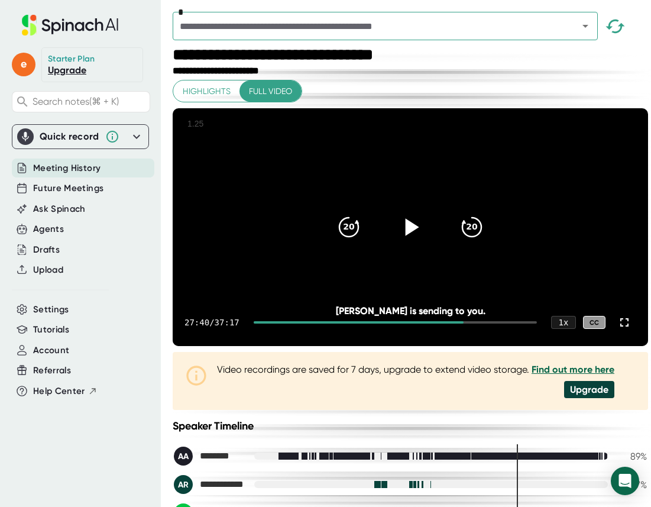
click at [404, 242] on icon at bounding box center [411, 227] width 30 height 30
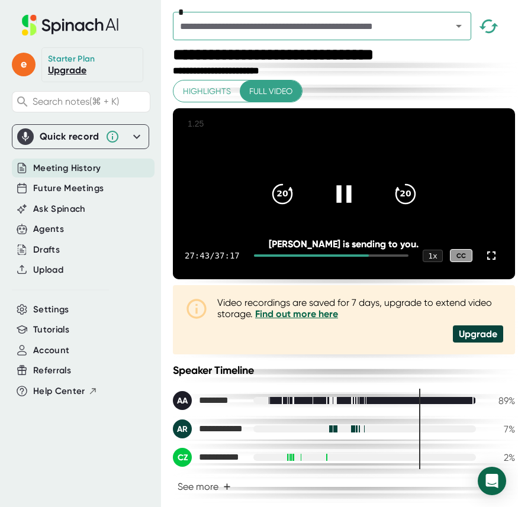
click at [331, 208] on icon at bounding box center [344, 194] width 30 height 30
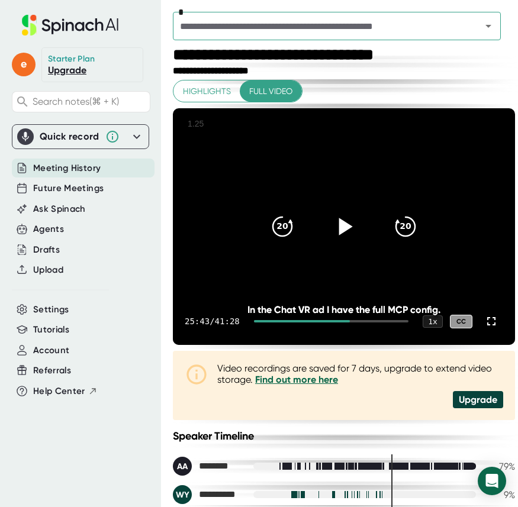
click at [342, 235] on icon at bounding box center [344, 227] width 30 height 30
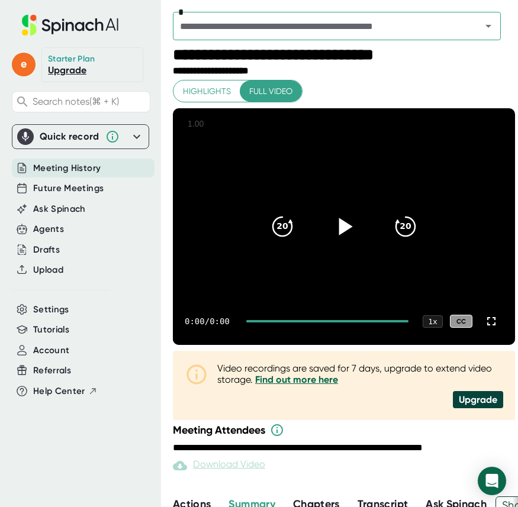
click at [341, 225] on icon at bounding box center [346, 226] width 14 height 17
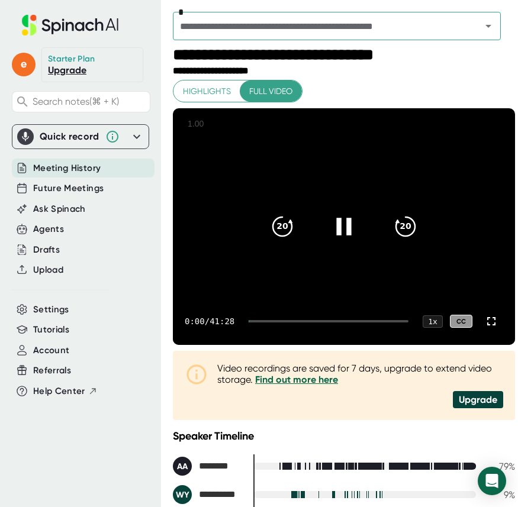
click at [341, 321] on div at bounding box center [328, 321] width 160 height 2
click at [347, 320] on div at bounding box center [331, 321] width 154 height 2
click at [395, 233] on icon "20" at bounding box center [405, 227] width 30 height 30
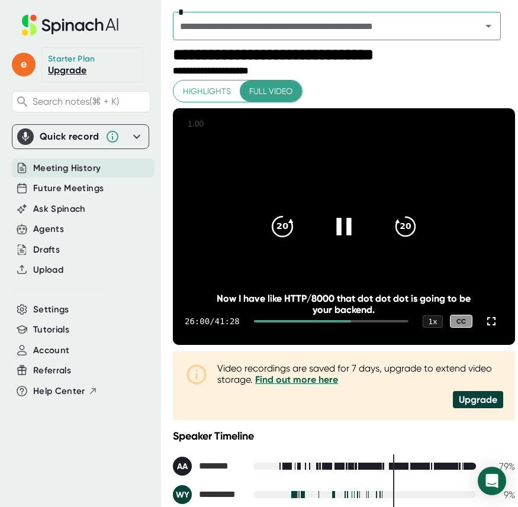
click at [281, 242] on div "20" at bounding box center [282, 227] width 50 height 50
click at [325, 224] on div at bounding box center [344, 227] width 50 height 50
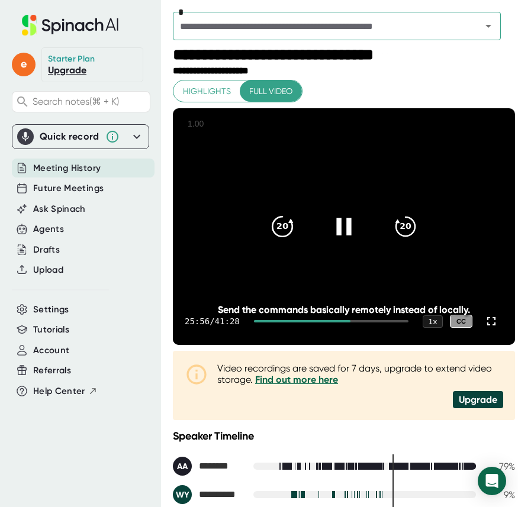
click at [285, 233] on icon "20" at bounding box center [282, 227] width 30 height 30
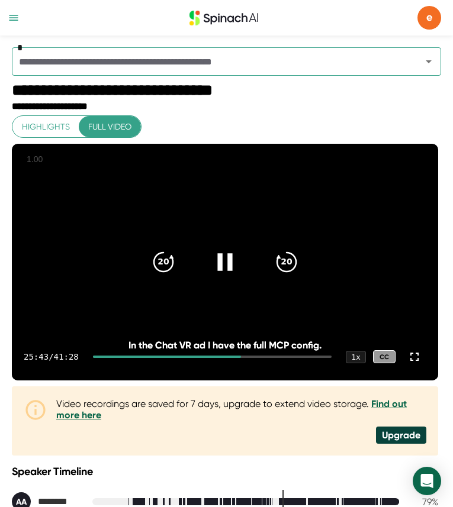
click at [411, 311] on video at bounding box center [225, 262] width 426 height 237
click at [224, 267] on icon at bounding box center [227, 261] width 14 height 17
click at [216, 267] on icon at bounding box center [225, 262] width 30 height 30
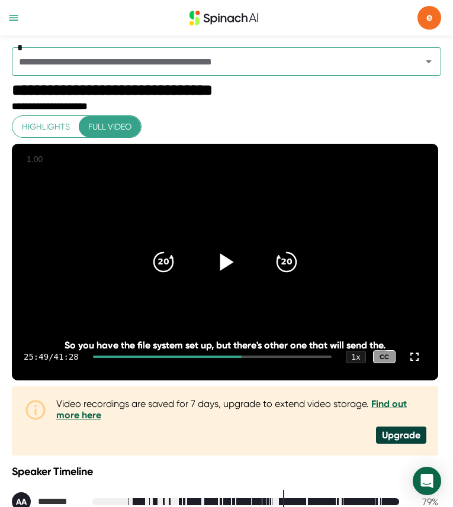
click at [232, 272] on icon at bounding box center [225, 262] width 30 height 30
click at [234, 257] on icon at bounding box center [225, 262] width 30 height 30
click at [225, 275] on icon at bounding box center [225, 262] width 30 height 30
click at [225, 272] on icon at bounding box center [225, 262] width 30 height 30
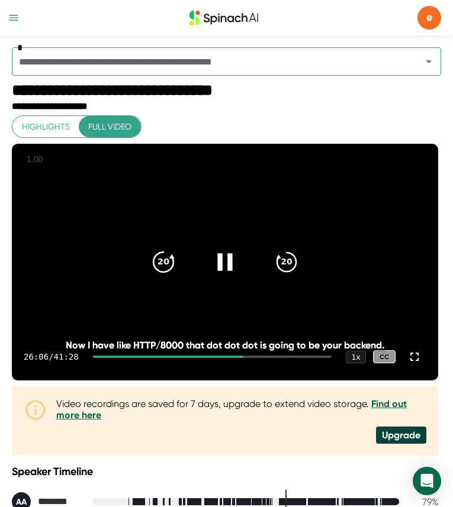
click at [167, 259] on icon "20" at bounding box center [164, 262] width 30 height 30
click at [237, 267] on icon at bounding box center [225, 262] width 30 height 30
click at [218, 269] on icon at bounding box center [225, 262] width 30 height 30
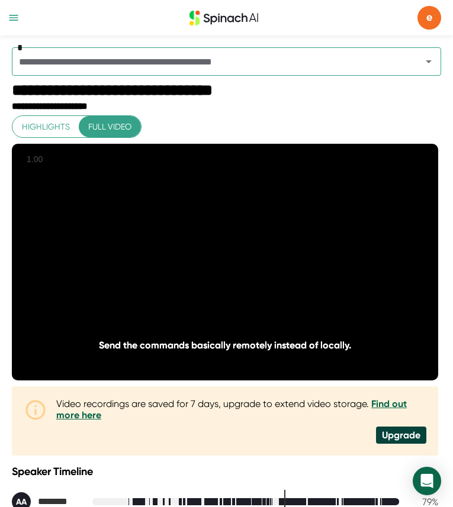
click at [218, 269] on icon at bounding box center [225, 262] width 30 height 30
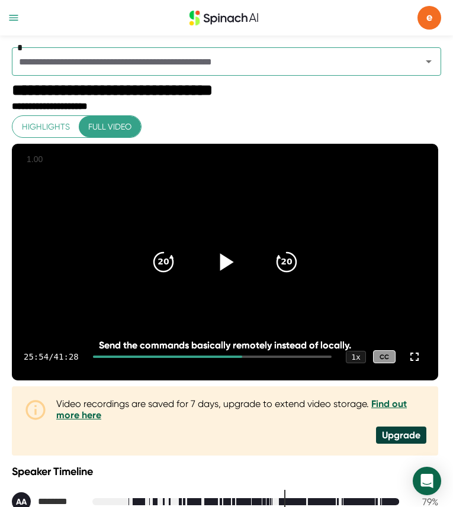
click at [218, 269] on icon at bounding box center [225, 262] width 30 height 30
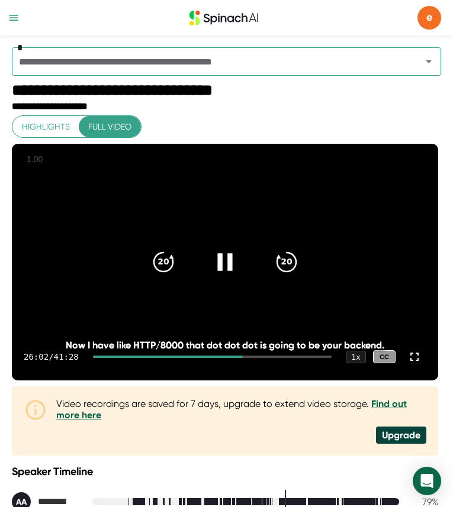
click at [221, 269] on icon at bounding box center [224, 261] width 15 height 17
click at [224, 275] on icon at bounding box center [225, 262] width 30 height 30
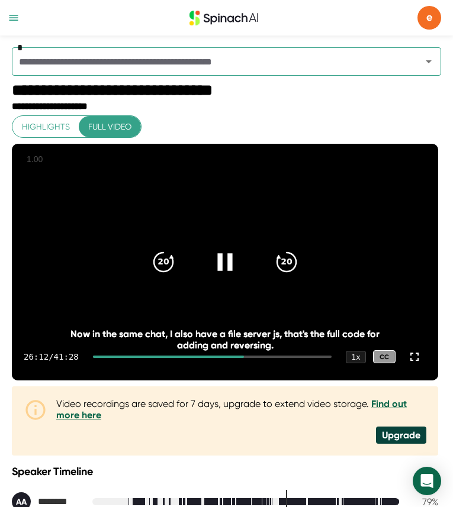
click at [233, 271] on icon at bounding box center [225, 262] width 30 height 30
click at [228, 272] on icon at bounding box center [225, 262] width 30 height 30
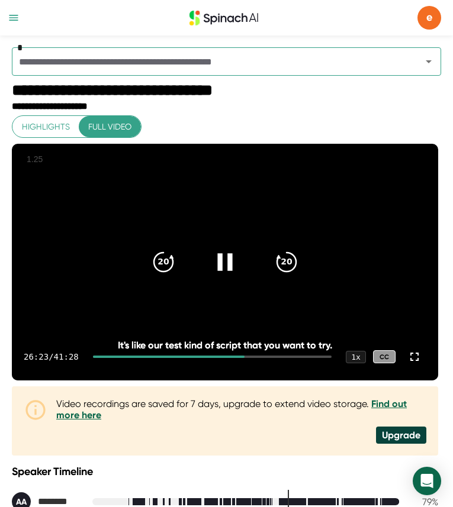
click at [227, 264] on icon at bounding box center [225, 262] width 30 height 30
click at [228, 265] on icon at bounding box center [227, 261] width 14 height 17
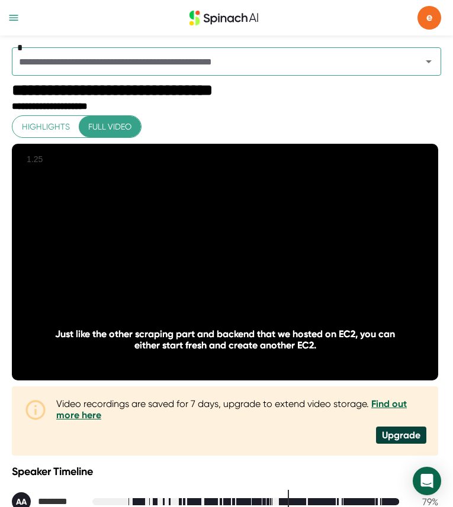
click at [228, 265] on icon at bounding box center [224, 261] width 15 height 17
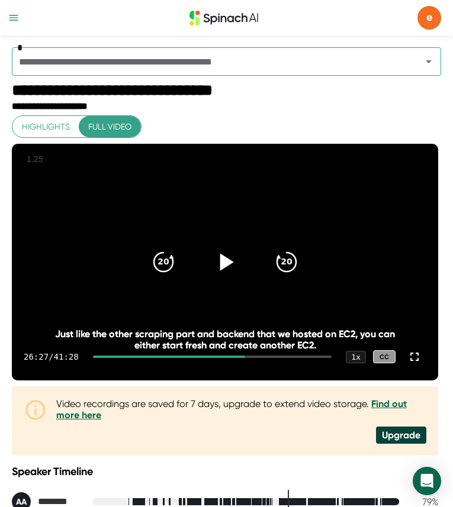
click at [227, 273] on icon at bounding box center [225, 262] width 30 height 30
click at [176, 267] on div "20" at bounding box center [163, 262] width 50 height 50
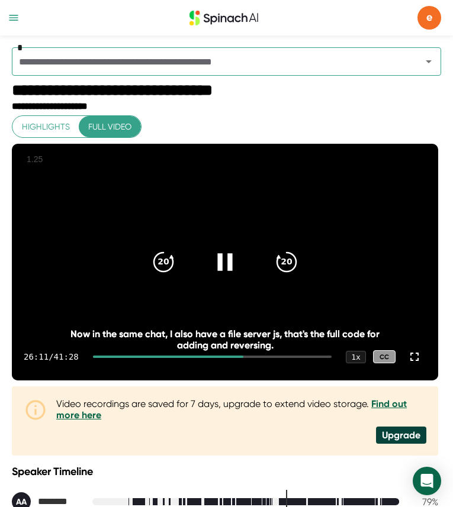
click at [223, 267] on icon at bounding box center [225, 262] width 30 height 30
click at [226, 256] on icon at bounding box center [225, 262] width 30 height 30
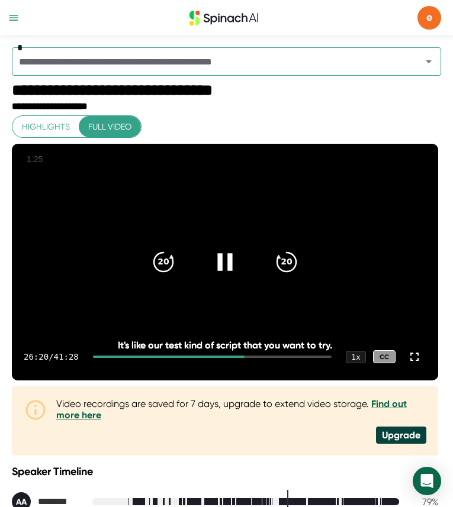
click at [226, 260] on icon at bounding box center [225, 262] width 30 height 30
click at [358, 116] on div "**********" at bounding box center [225, 364] width 426 height 498
click at [230, 257] on icon at bounding box center [225, 262] width 30 height 30
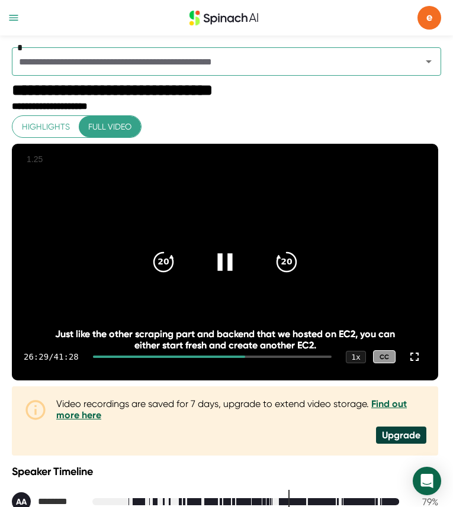
click at [223, 257] on icon at bounding box center [225, 262] width 30 height 30
click at [233, 267] on icon at bounding box center [225, 262] width 30 height 30
click at [233, 262] on icon at bounding box center [225, 262] width 30 height 30
click at [214, 296] on video at bounding box center [225, 262] width 426 height 237
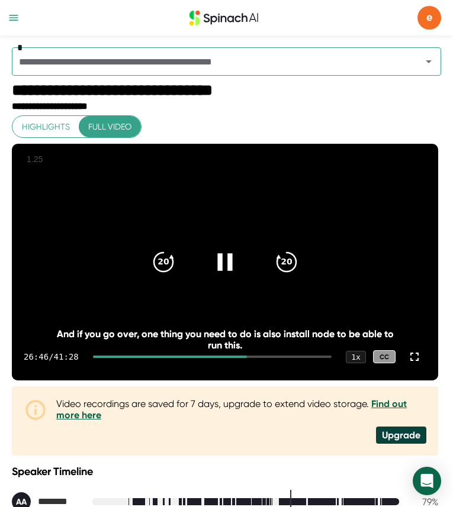
click at [133, 283] on video at bounding box center [225, 262] width 426 height 237
click at [154, 276] on icon "20" at bounding box center [164, 262] width 30 height 30
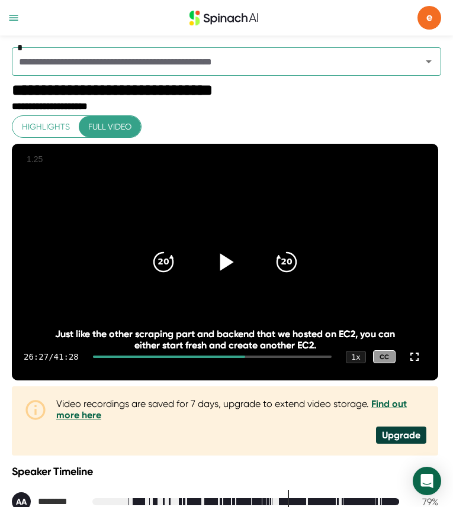
click at [217, 258] on icon at bounding box center [225, 262] width 30 height 30
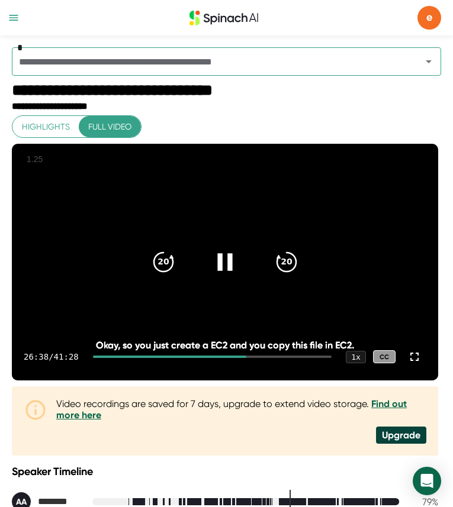
click at [220, 271] on icon at bounding box center [225, 262] width 30 height 30
click at [225, 268] on icon at bounding box center [225, 262] width 30 height 30
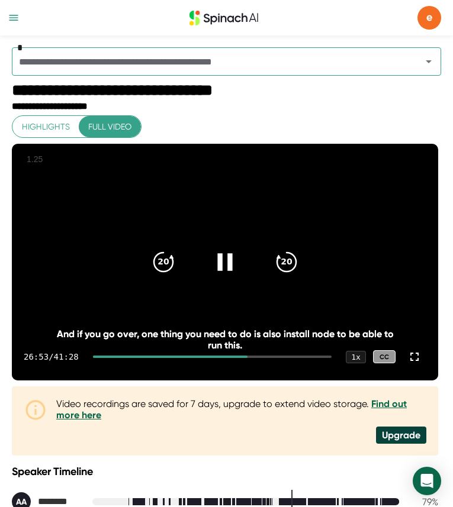
click at [227, 259] on icon at bounding box center [224, 261] width 15 height 17
click at [240, 286] on div "20 20" at bounding box center [225, 261] width 170 height 47
click at [233, 274] on icon at bounding box center [225, 262] width 30 height 30
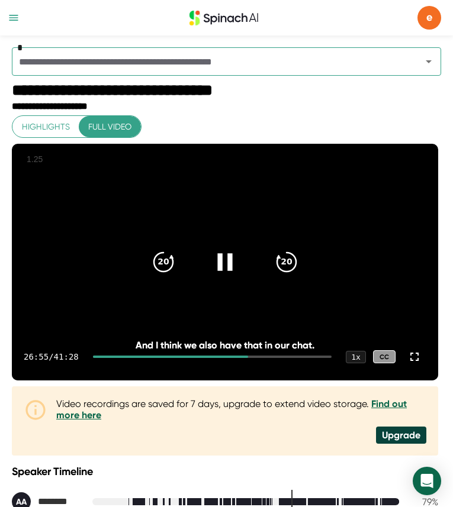
click at [233, 274] on icon at bounding box center [225, 262] width 30 height 30
click at [223, 247] on div at bounding box center [225, 262] width 50 height 50
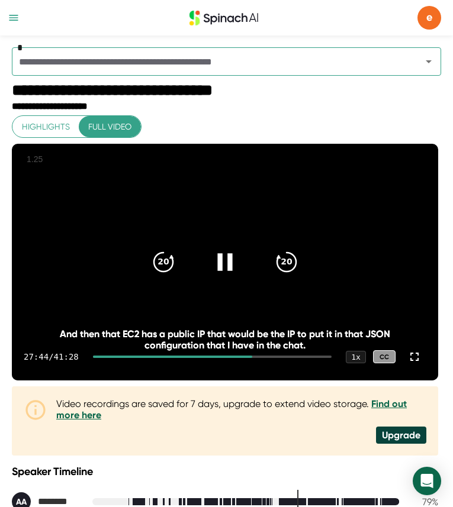
click at [228, 279] on div at bounding box center [225, 262] width 50 height 50
click at [227, 276] on icon at bounding box center [225, 262] width 30 height 30
click at [219, 264] on icon at bounding box center [225, 262] width 30 height 30
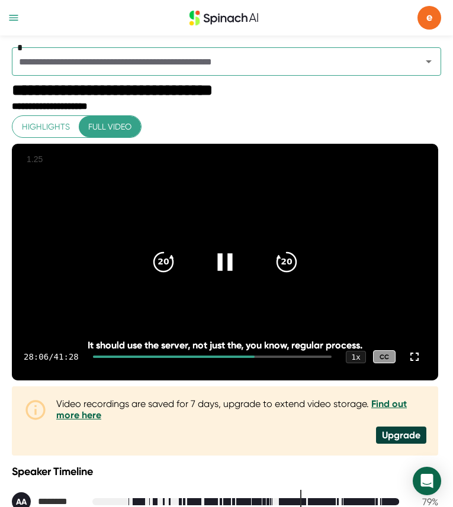
click at [225, 258] on icon at bounding box center [225, 262] width 30 height 30
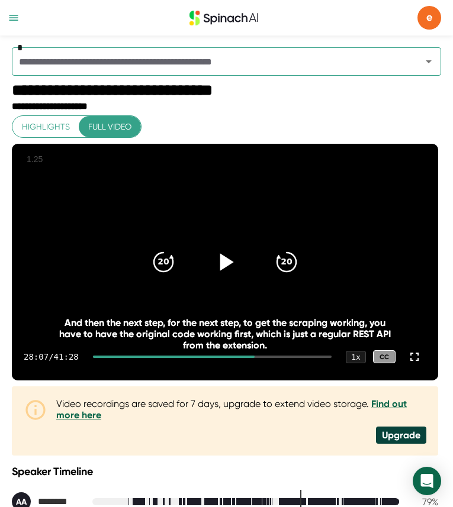
click at [225, 258] on icon at bounding box center [225, 262] width 30 height 30
click at [137, 379] on div "28:10 / 41:28 1 x CC" at bounding box center [225, 356] width 426 height 47
click at [220, 260] on icon at bounding box center [227, 261] width 14 height 17
click at [220, 260] on icon at bounding box center [224, 261] width 15 height 17
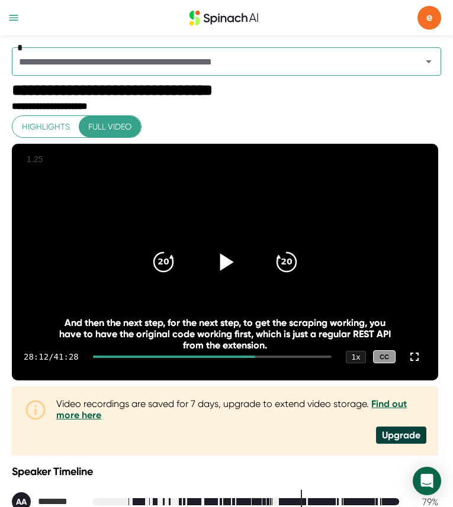
click at [227, 259] on icon at bounding box center [225, 262] width 30 height 30
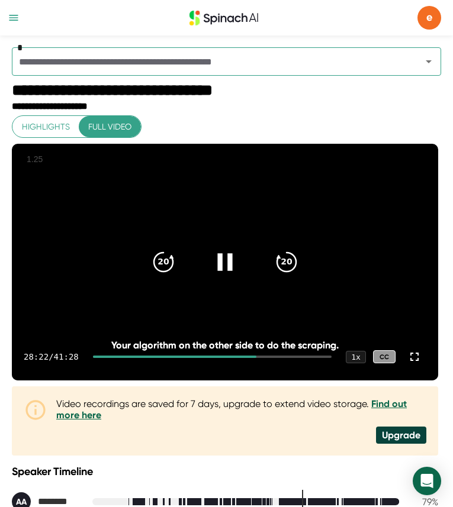
click at [235, 258] on icon at bounding box center [225, 262] width 30 height 30
click at [223, 259] on icon at bounding box center [227, 261] width 14 height 17
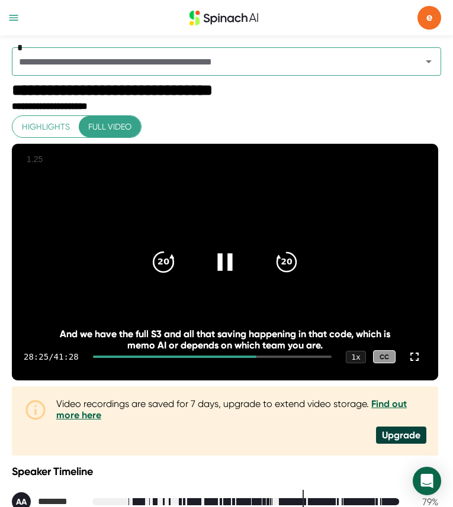
click at [156, 273] on icon "20" at bounding box center [164, 262] width 30 height 30
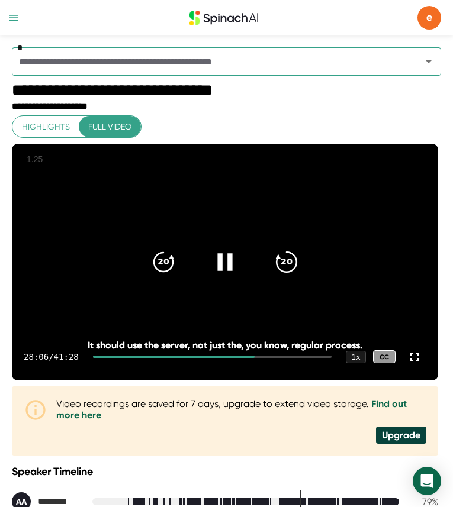
click at [288, 267] on icon "20" at bounding box center [287, 262] width 30 height 30
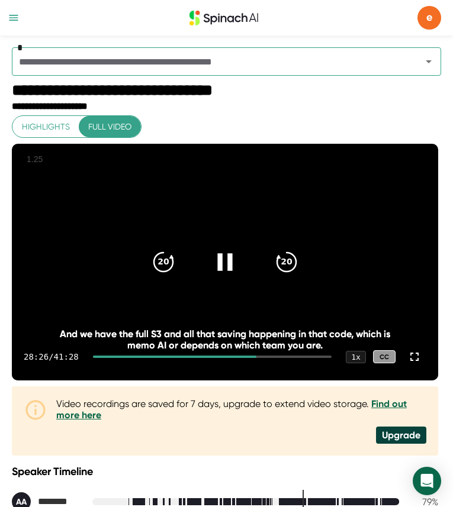
click at [224, 269] on icon at bounding box center [225, 262] width 30 height 30
click at [230, 269] on icon at bounding box center [225, 262] width 30 height 30
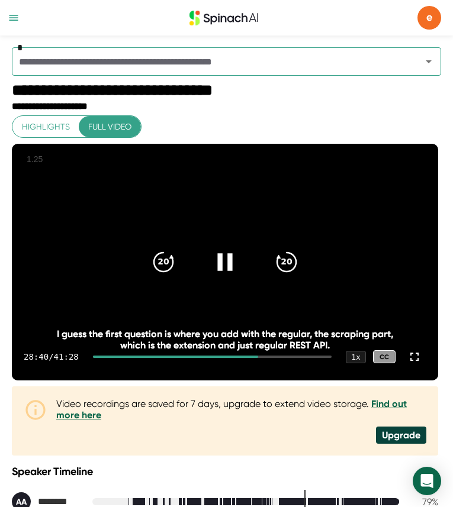
click at [230, 262] on icon at bounding box center [224, 261] width 15 height 17
click at [230, 262] on icon at bounding box center [227, 261] width 14 height 17
click at [229, 263] on icon at bounding box center [224, 261] width 15 height 17
click at [224, 264] on icon at bounding box center [227, 261] width 14 height 17
click at [224, 265] on icon at bounding box center [225, 262] width 30 height 30
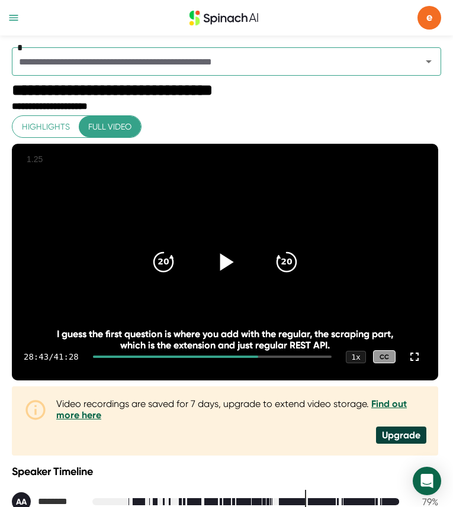
click at [224, 266] on icon at bounding box center [227, 261] width 14 height 17
click at [223, 268] on icon at bounding box center [225, 262] width 30 height 30
click at [247, 251] on div "20 20" at bounding box center [225, 261] width 170 height 47
click at [234, 261] on icon at bounding box center [225, 262] width 30 height 30
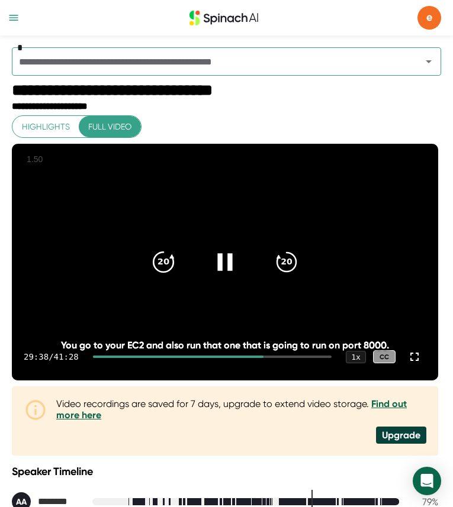
click at [178, 272] on div "20" at bounding box center [163, 262] width 50 height 50
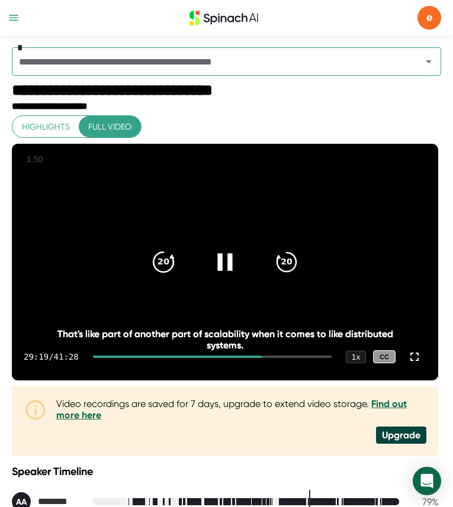
click at [182, 275] on div "20" at bounding box center [163, 262] width 50 height 50
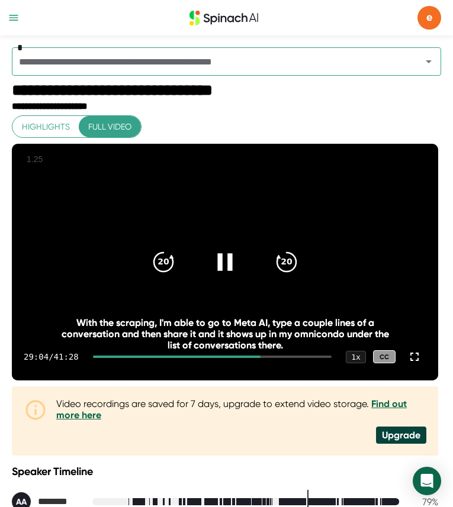
click at [225, 260] on icon at bounding box center [225, 262] width 30 height 30
click at [227, 263] on icon at bounding box center [227, 261] width 14 height 17
click at [227, 263] on icon at bounding box center [225, 262] width 30 height 30
click at [226, 263] on icon at bounding box center [227, 261] width 14 height 17
click at [226, 263] on icon at bounding box center [225, 262] width 30 height 30
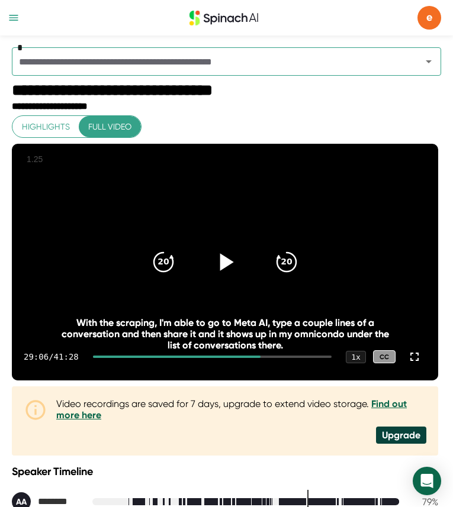
click at [217, 259] on icon at bounding box center [225, 262] width 30 height 30
click at [224, 262] on icon at bounding box center [227, 261] width 14 height 17
click at [224, 262] on icon at bounding box center [225, 262] width 30 height 30
click at [224, 262] on icon at bounding box center [227, 261] width 14 height 17
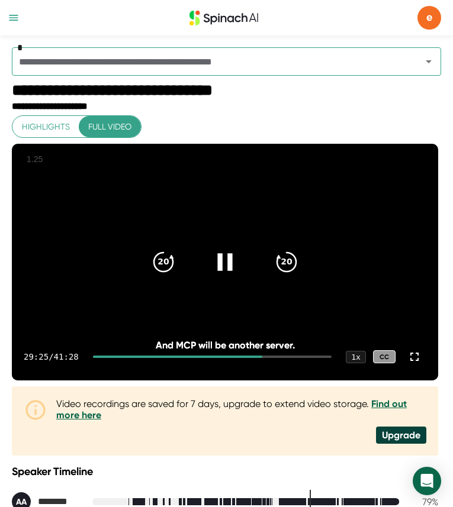
click at [226, 263] on icon at bounding box center [225, 262] width 30 height 30
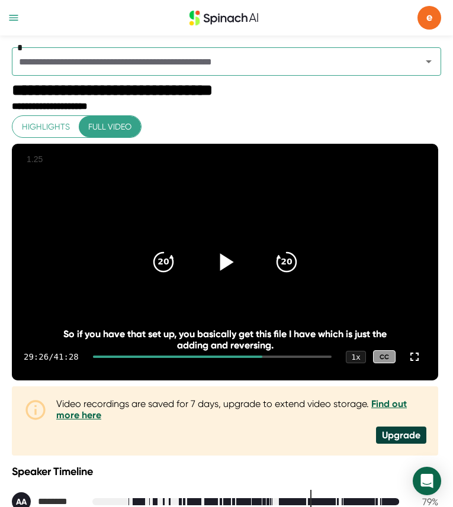
click at [226, 263] on icon at bounding box center [227, 261] width 14 height 17
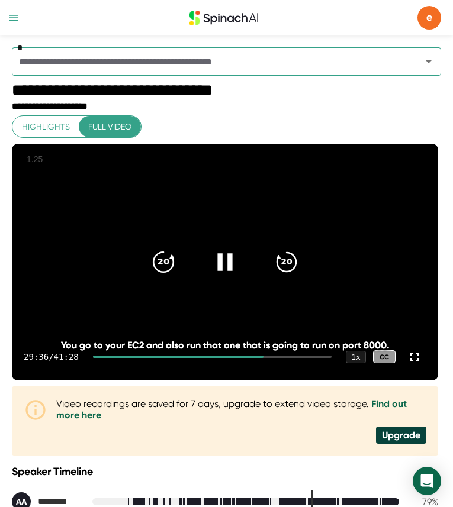
click at [164, 253] on icon "20" at bounding box center [164, 262] width 30 height 30
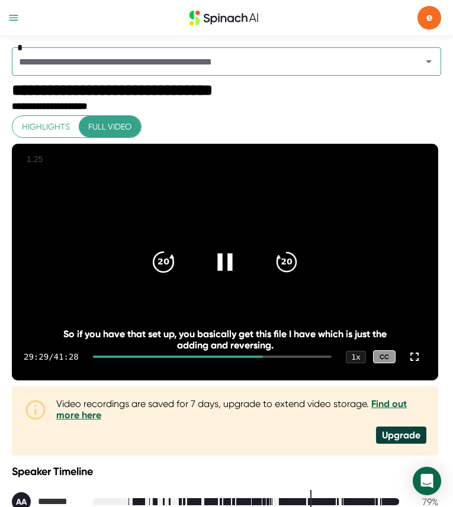
click at [164, 255] on icon "20" at bounding box center [164, 262] width 30 height 30
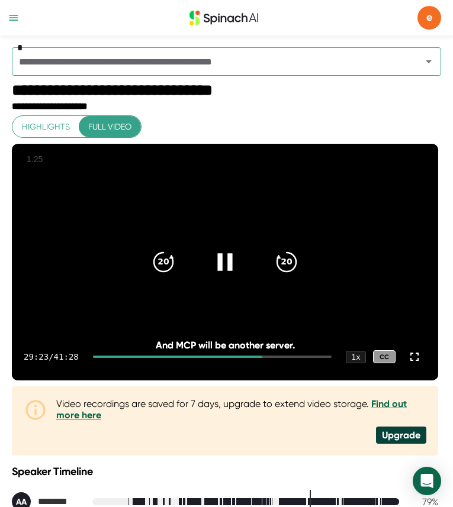
click at [226, 277] on div at bounding box center [225, 262] width 50 height 50
click at [221, 261] on icon at bounding box center [227, 261] width 14 height 17
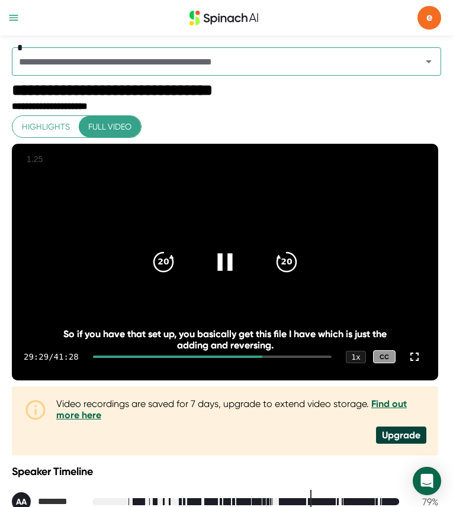
click at [234, 263] on icon at bounding box center [225, 262] width 30 height 30
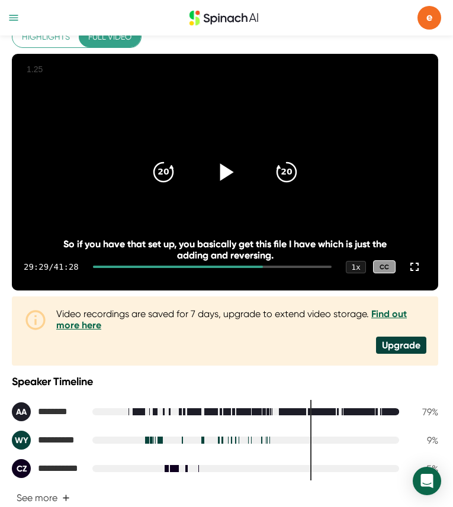
click at [231, 172] on icon at bounding box center [225, 172] width 30 height 30
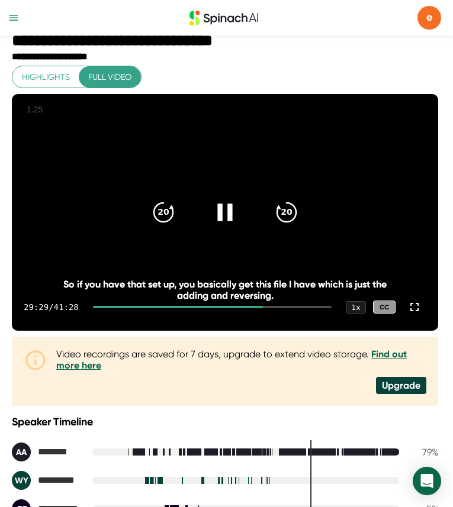
scroll to position [49, 0]
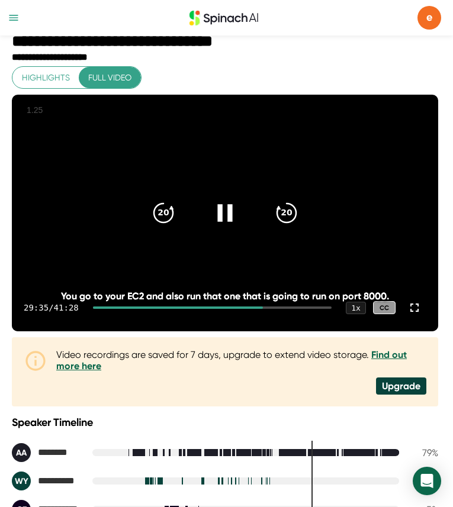
click at [221, 212] on icon at bounding box center [224, 212] width 15 height 17
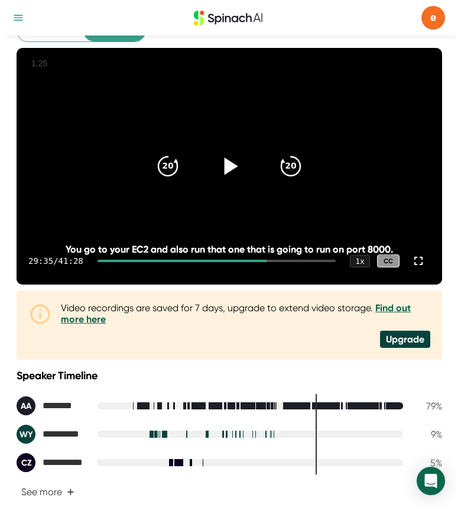
scroll to position [9, 0]
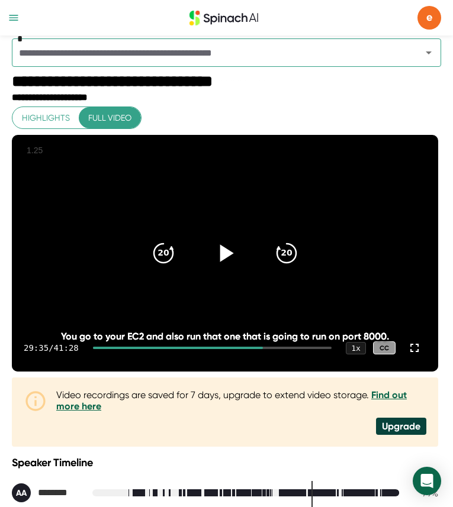
click at [244, 270] on div "20 20" at bounding box center [225, 253] width 170 height 47
click at [238, 265] on div at bounding box center [225, 253] width 50 height 50
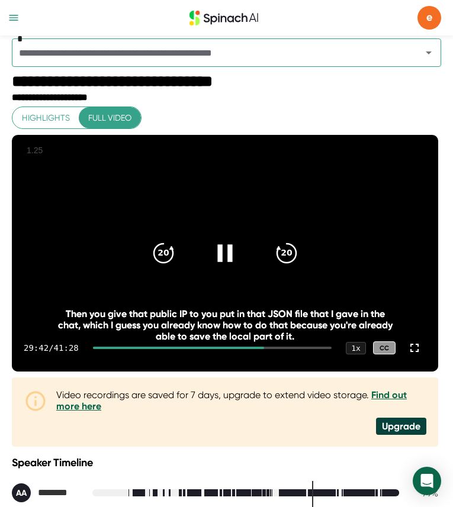
click at [220, 251] on icon at bounding box center [224, 252] width 15 height 17
click at [224, 263] on icon at bounding box center [225, 253] width 30 height 30
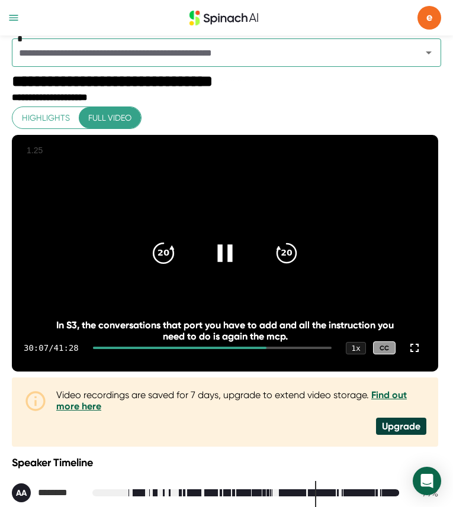
click at [169, 257] on icon "20" at bounding box center [164, 253] width 30 height 30
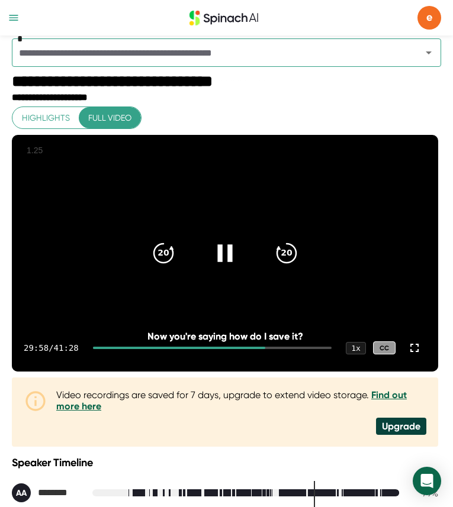
click at [227, 251] on icon at bounding box center [225, 253] width 30 height 30
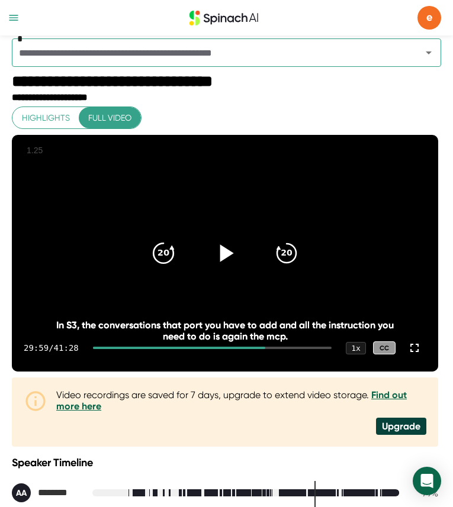
click at [166, 239] on div "20" at bounding box center [163, 253] width 50 height 50
click at [273, 250] on icon "20" at bounding box center [287, 253] width 30 height 30
click at [161, 248] on icon "20" at bounding box center [164, 253] width 30 height 30
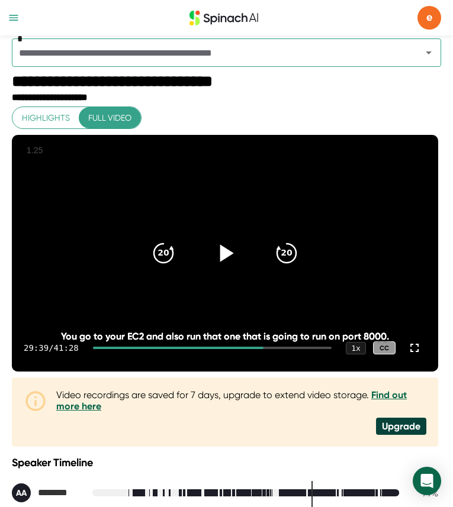
click at [205, 248] on div at bounding box center [225, 253] width 50 height 50
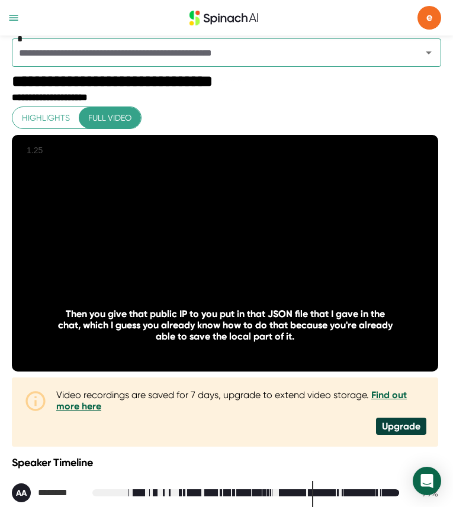
click at [205, 248] on div at bounding box center [225, 253] width 50 height 50
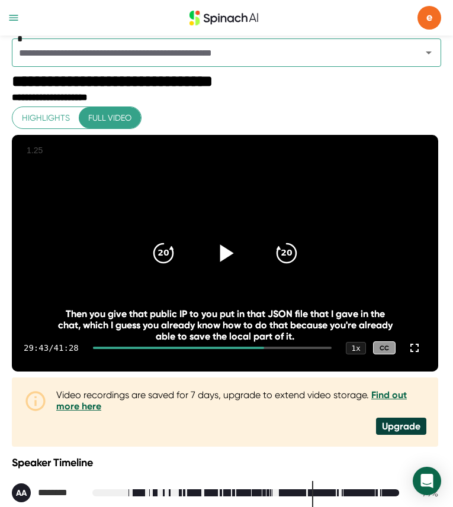
click at [205, 248] on div at bounding box center [225, 253] width 50 height 50
click at [226, 263] on icon at bounding box center [225, 253] width 30 height 30
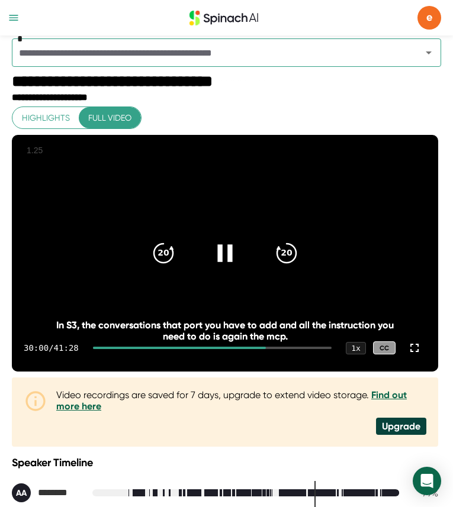
click at [223, 265] on icon at bounding box center [225, 253] width 30 height 30
click at [224, 260] on icon at bounding box center [225, 253] width 30 height 30
click at [258, 372] on div "30:03 / 41:28 1 x CC" at bounding box center [225, 347] width 426 height 47
click at [317, 379] on div "**********" at bounding box center [225, 355] width 426 height 498
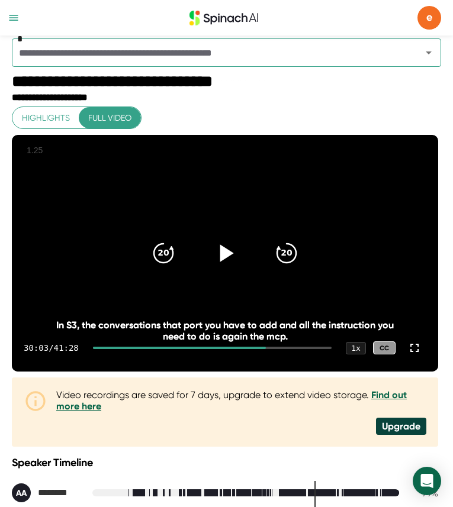
click at [393, 113] on div "**********" at bounding box center [225, 355] width 426 height 498
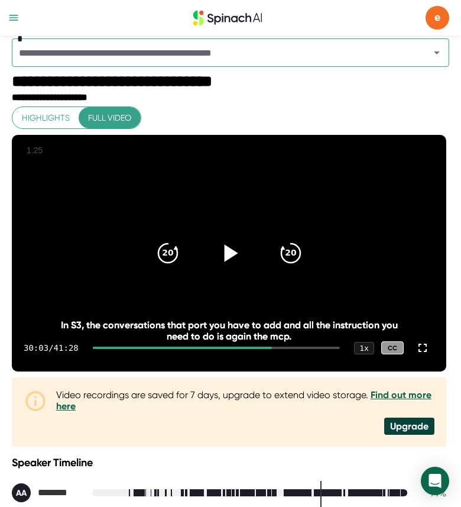
click at [227, 268] on icon at bounding box center [229, 253] width 30 height 30
click at [227, 267] on icon at bounding box center [229, 253] width 30 height 30
click at [164, 259] on icon "20" at bounding box center [168, 253] width 30 height 30
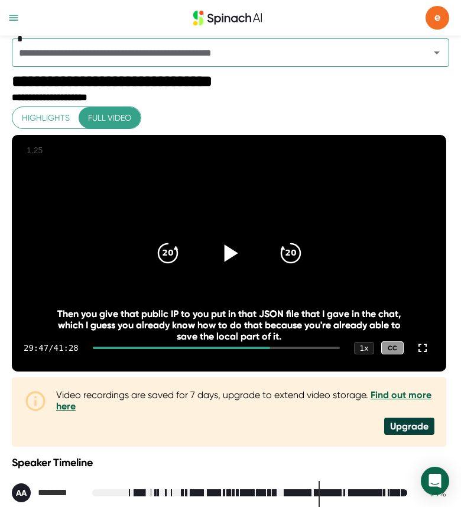
click at [212, 259] on div at bounding box center [230, 253] width 50 height 50
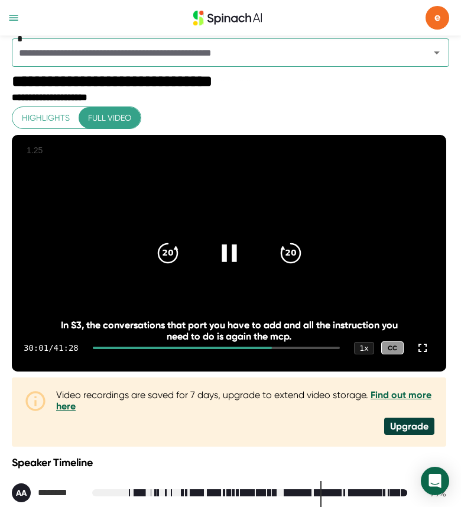
drag, startPoint x: 241, startPoint y: 257, endPoint x: 272, endPoint y: 256, distance: 30.8
click at [241, 257] on icon at bounding box center [229, 253] width 28 height 28
click at [222, 262] on icon at bounding box center [229, 253] width 30 height 30
click at [221, 252] on icon at bounding box center [229, 253] width 30 height 30
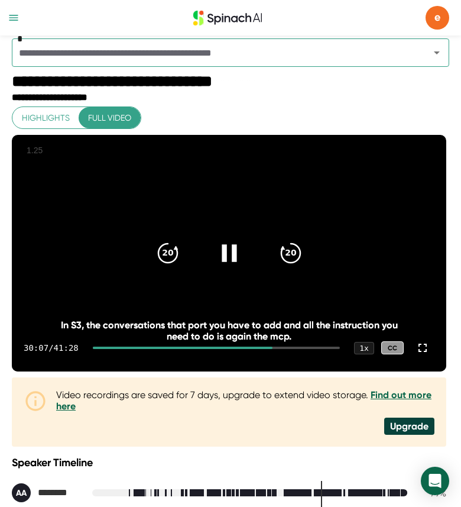
click at [222, 258] on icon at bounding box center [229, 253] width 30 height 30
click at [234, 262] on icon at bounding box center [229, 253] width 30 height 30
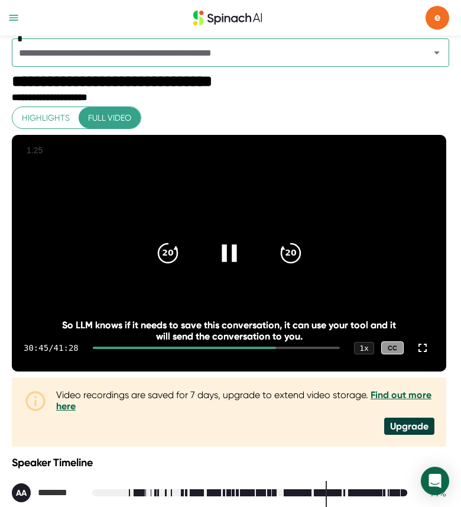
click at [234, 273] on div at bounding box center [230, 253] width 50 height 50
click at [240, 249] on icon at bounding box center [229, 253] width 30 height 30
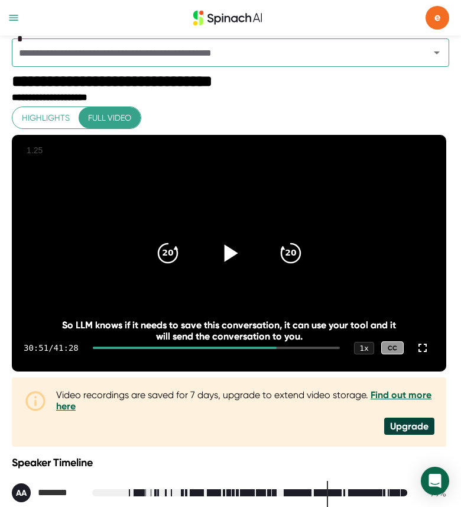
click at [240, 249] on icon at bounding box center [229, 253] width 30 height 30
click at [161, 268] on icon "20" at bounding box center [168, 253] width 30 height 30
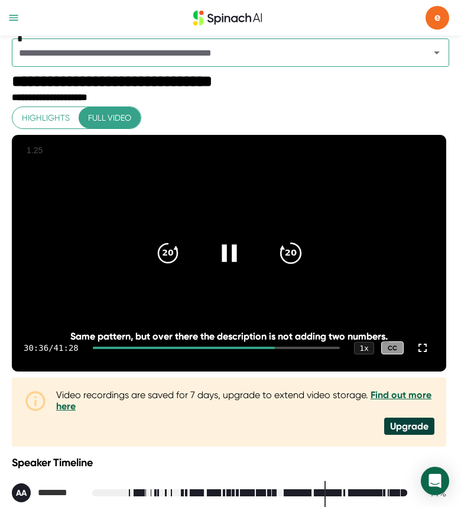
click at [294, 259] on icon "20" at bounding box center [291, 253] width 30 height 30
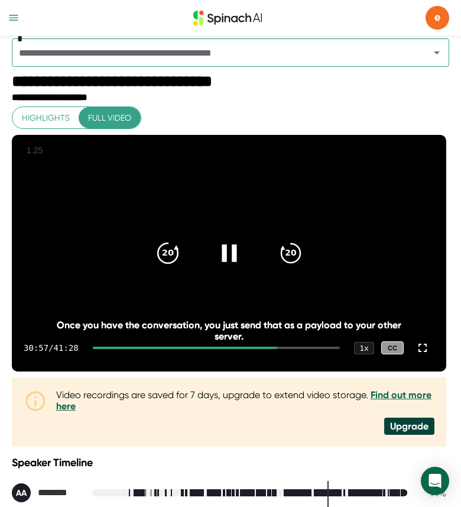
click at [186, 261] on div "20" at bounding box center [168, 253] width 50 height 50
click at [241, 249] on icon at bounding box center [229, 253] width 30 height 30
click at [234, 264] on icon at bounding box center [229, 253] width 30 height 30
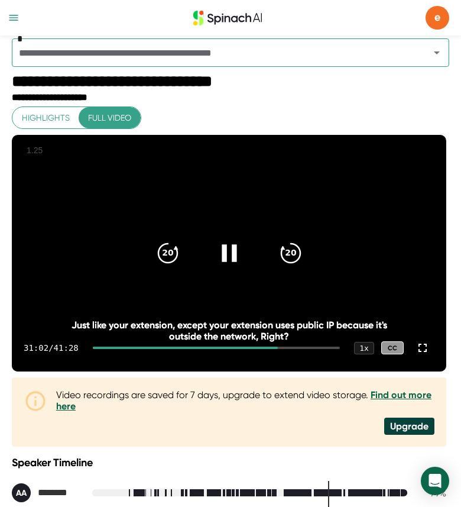
click at [230, 259] on icon at bounding box center [229, 253] width 30 height 30
click at [228, 263] on icon at bounding box center [229, 253] width 30 height 30
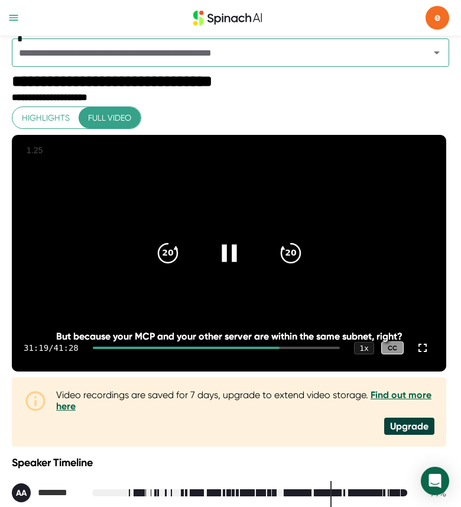
click at [230, 266] on icon at bounding box center [229, 253] width 30 height 30
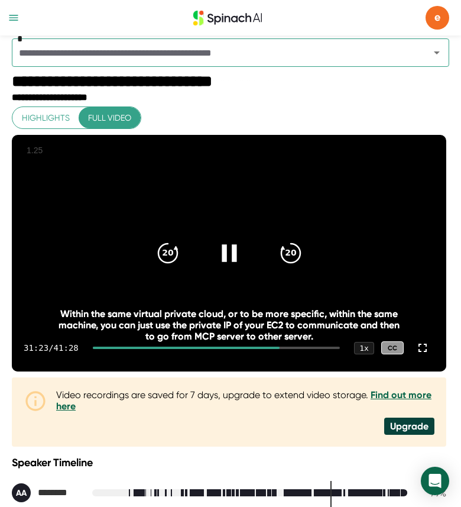
click at [115, 247] on video at bounding box center [229, 253] width 435 height 237
click at [222, 270] on div at bounding box center [230, 253] width 50 height 50
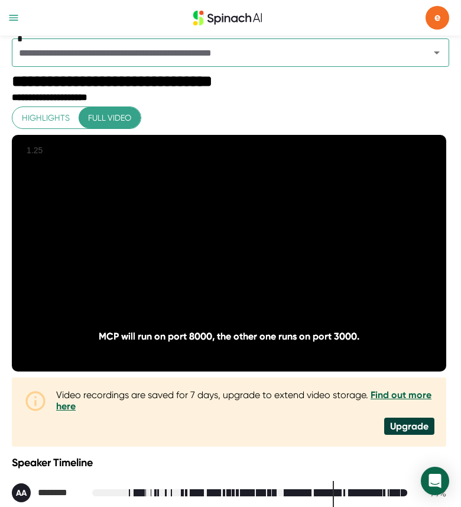
click at [222, 268] on icon at bounding box center [229, 253] width 30 height 30
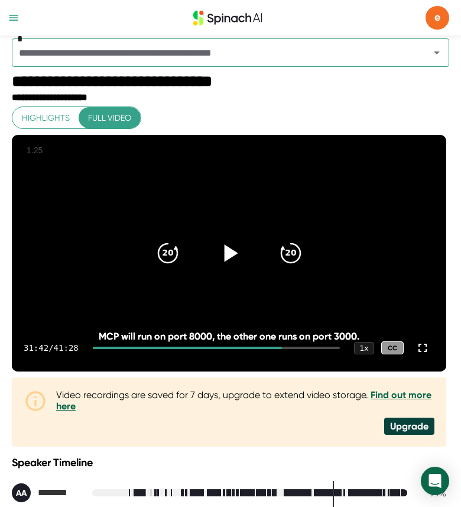
click at [231, 256] on icon at bounding box center [231, 252] width 14 height 17
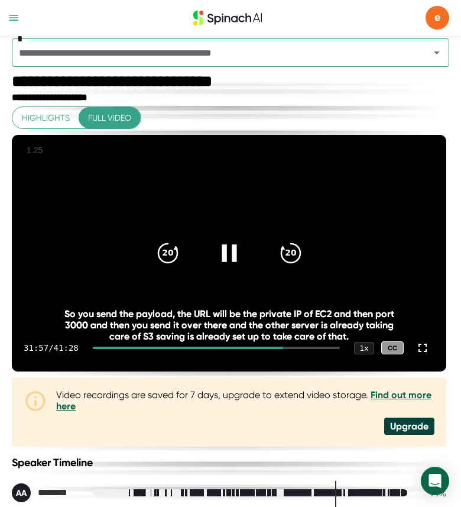
click at [226, 250] on icon at bounding box center [229, 252] width 15 height 17
click at [233, 255] on icon at bounding box center [231, 252] width 14 height 17
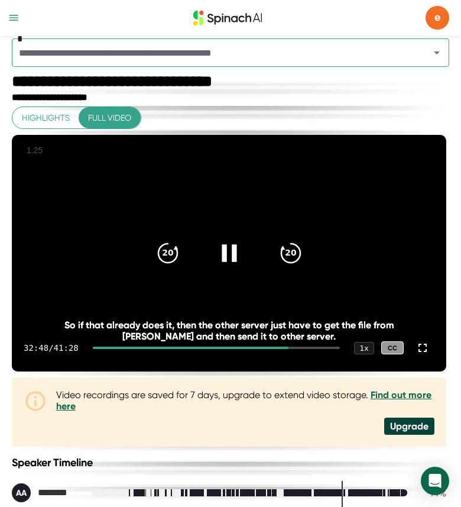
click at [233, 266] on icon at bounding box center [229, 253] width 30 height 30
click at [228, 265] on icon at bounding box center [229, 253] width 30 height 30
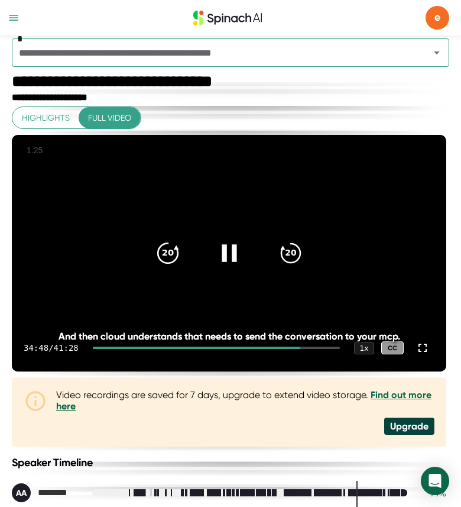
click at [179, 258] on icon "20" at bounding box center [168, 253] width 30 height 30
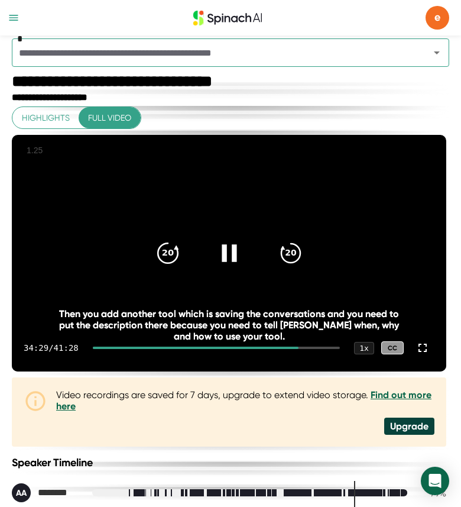
click at [180, 260] on icon "20" at bounding box center [168, 253] width 30 height 30
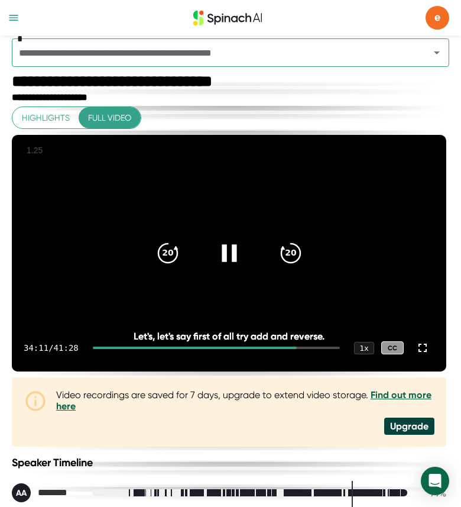
click at [225, 253] on icon at bounding box center [229, 252] width 15 height 17
click at [225, 253] on icon at bounding box center [231, 252] width 14 height 17
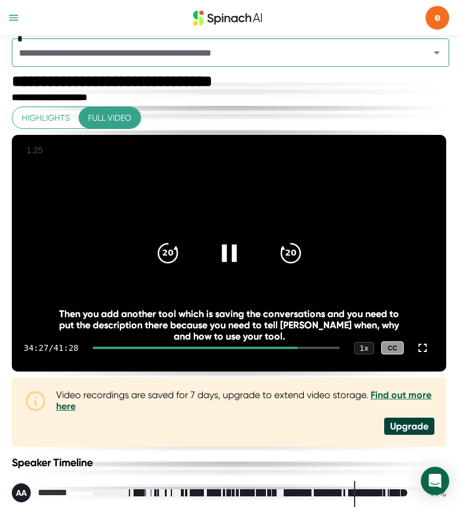
click at [228, 262] on icon at bounding box center [229, 253] width 30 height 30
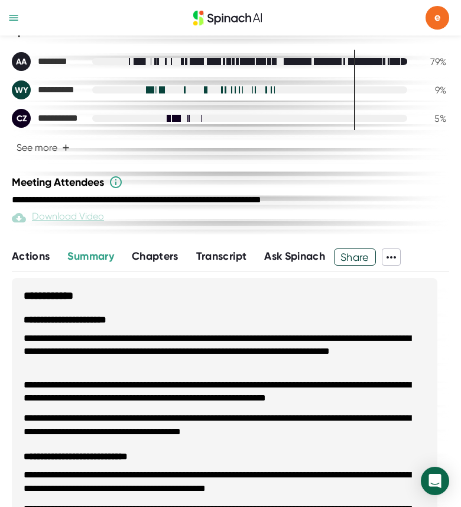
click at [221, 263] on span "Transcript" at bounding box center [221, 256] width 51 height 13
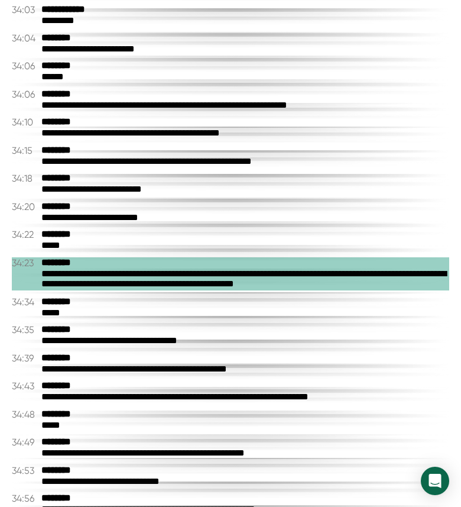
scroll to position [10766, 0]
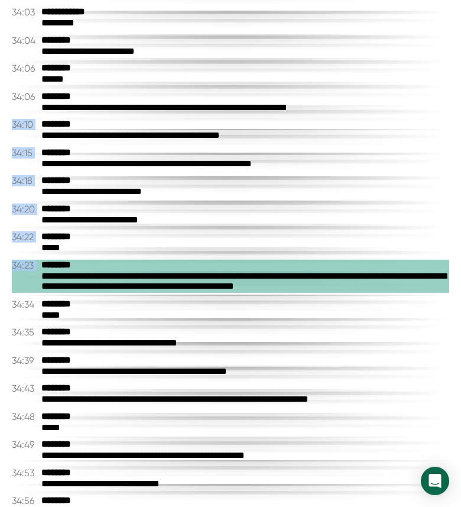
drag, startPoint x: 40, startPoint y: 109, endPoint x: 201, endPoint y: 285, distance: 237.8
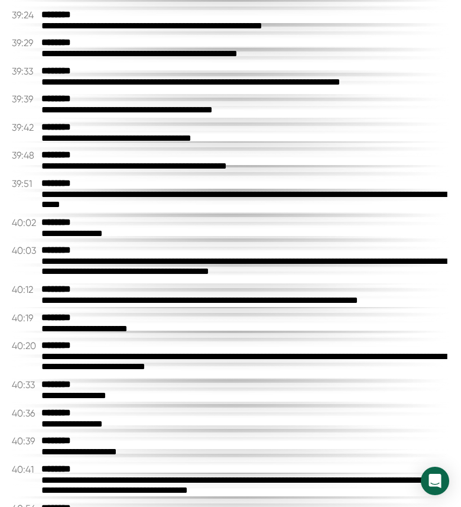
scroll to position [12909, 0]
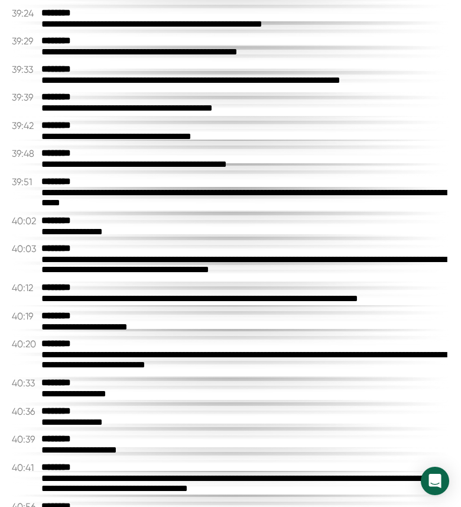
click at [97, 30] on div "**********" at bounding box center [245, 24] width 408 height 11
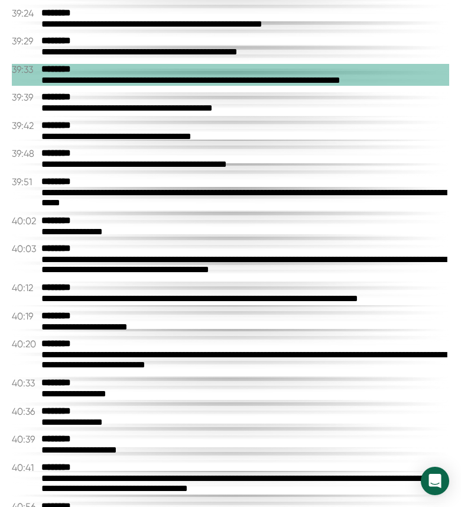
click at [152, 143] on div "**********" at bounding box center [245, 136] width 408 height 11
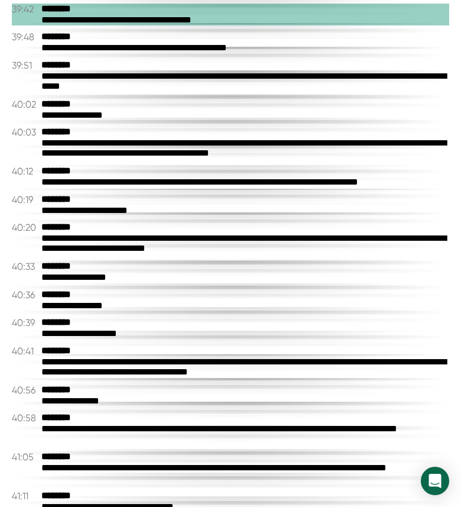
scroll to position [13035, 0]
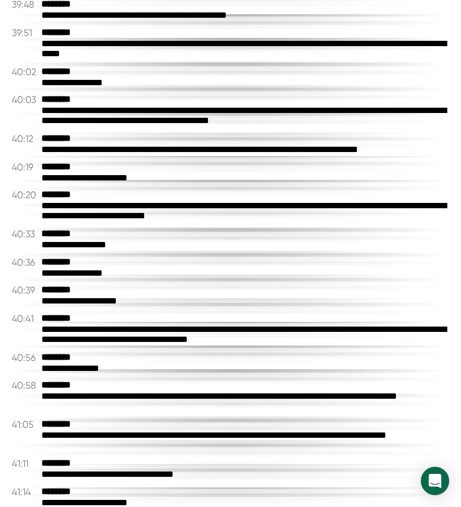
click at [161, 51] on div "**********" at bounding box center [245, 49] width 408 height 22
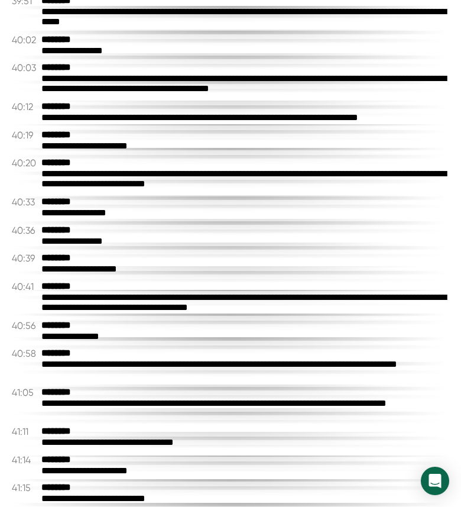
scroll to position [13101, 0]
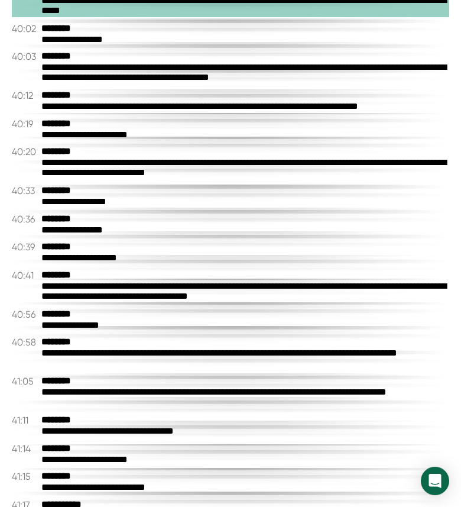
click at [153, 46] on div "**********" at bounding box center [245, 39] width 408 height 11
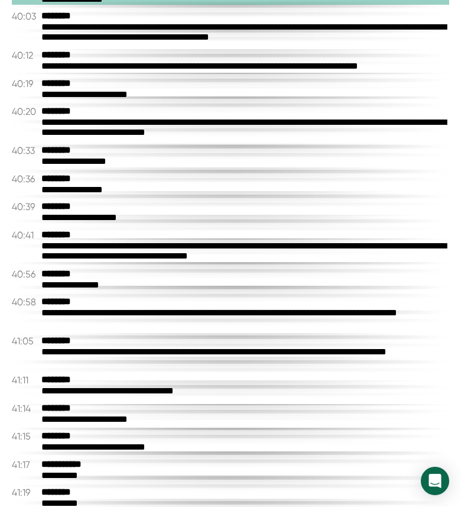
scroll to position [13146, 0]
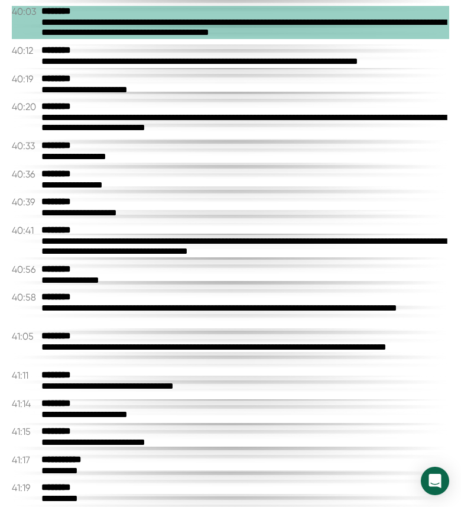
click at [153, 52] on div "40:12 ********" at bounding box center [231, 50] width 438 height 11
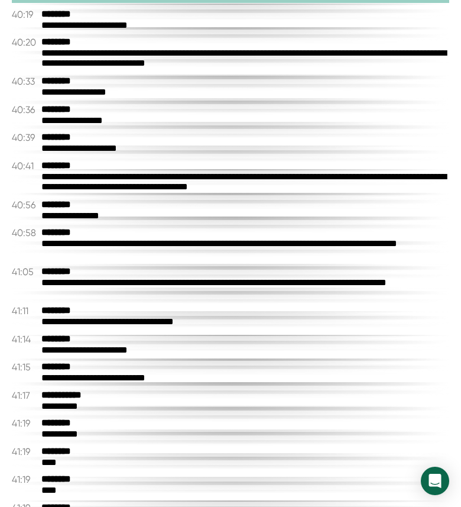
scroll to position [13211, 0]
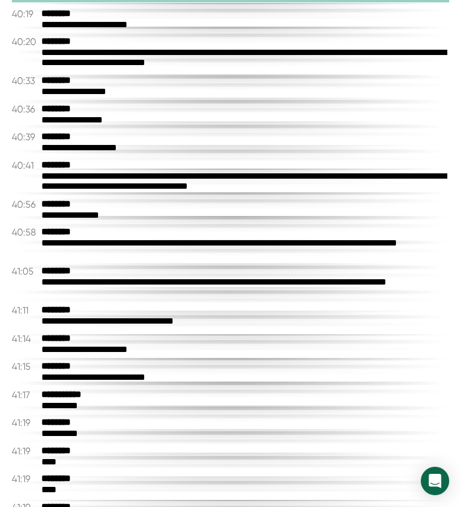
click at [150, 63] on div "**********" at bounding box center [245, 58] width 408 height 22
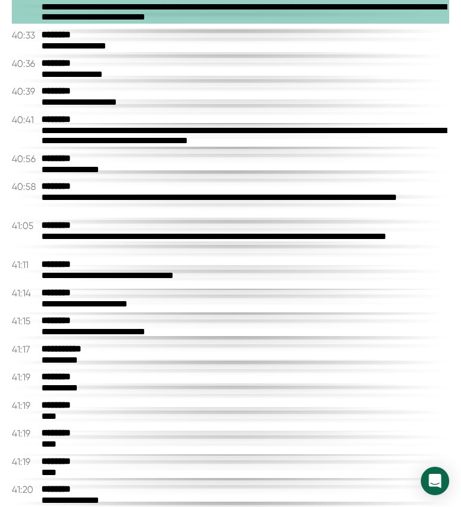
scroll to position [13259, 0]
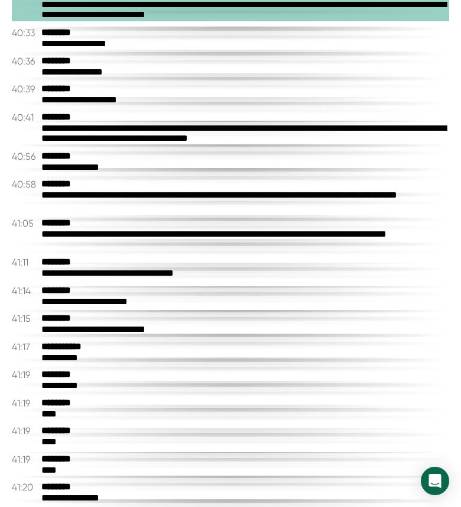
click at [115, 49] on div "**********" at bounding box center [245, 43] width 408 height 11
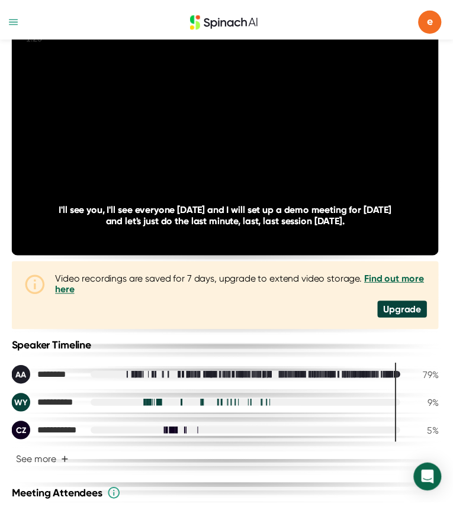
scroll to position [0, 0]
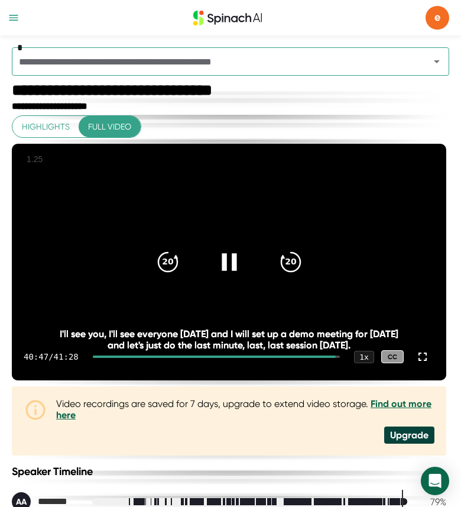
click at [234, 256] on icon at bounding box center [229, 262] width 30 height 30
